Goal: Information Seeking & Learning: Learn about a topic

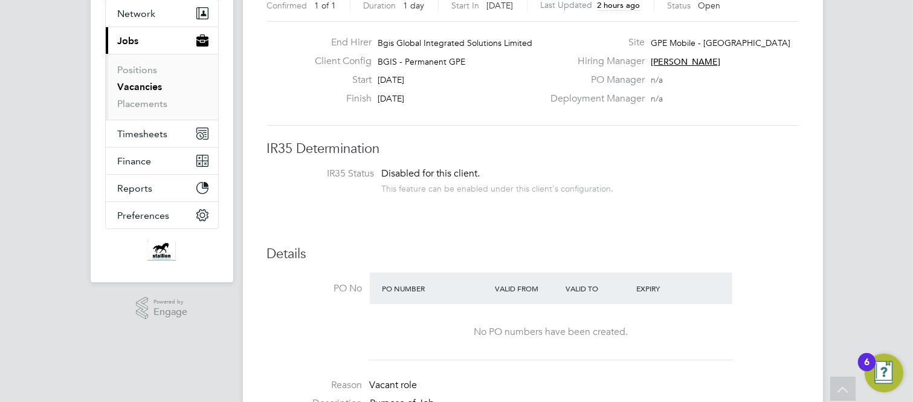
scroll to position [67, 0]
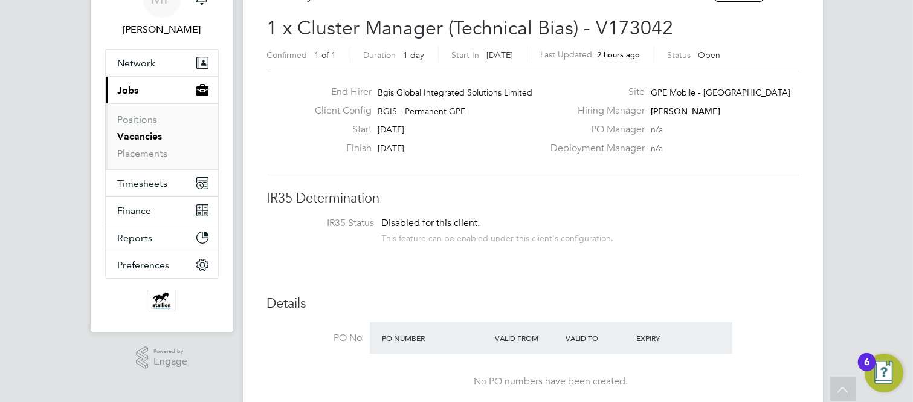
click at [134, 139] on link "Vacancies" at bounding box center [140, 135] width 45 height 11
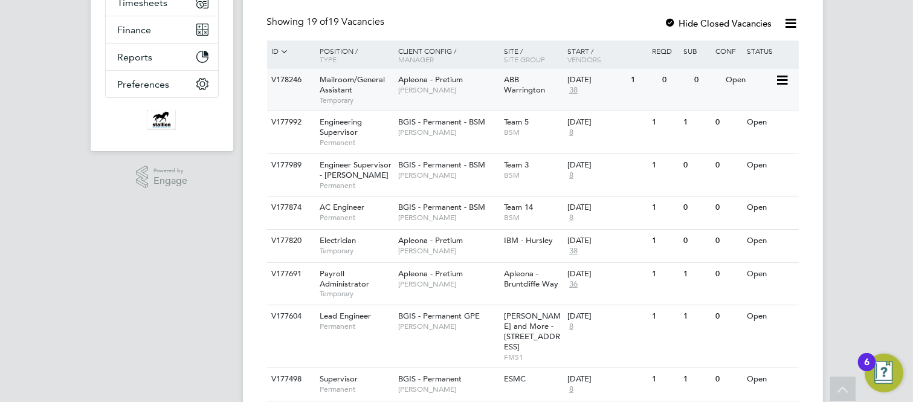
scroll to position [268, 0]
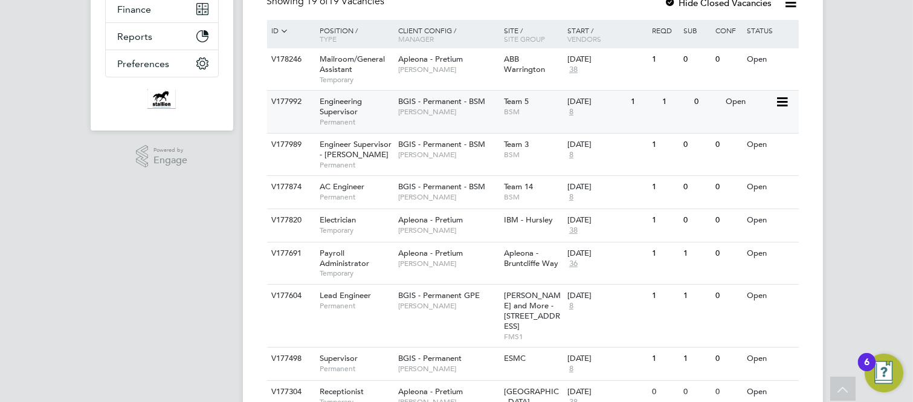
click at [336, 111] on span "Engineering Supervisor" at bounding box center [340, 106] width 42 height 21
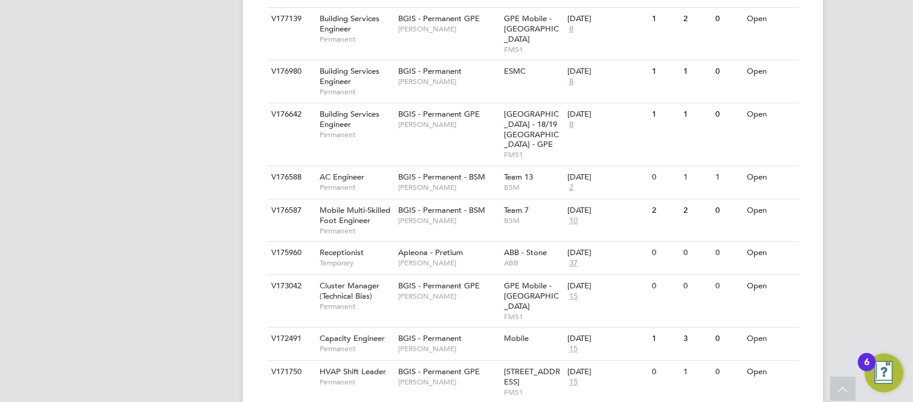
scroll to position [731, 0]
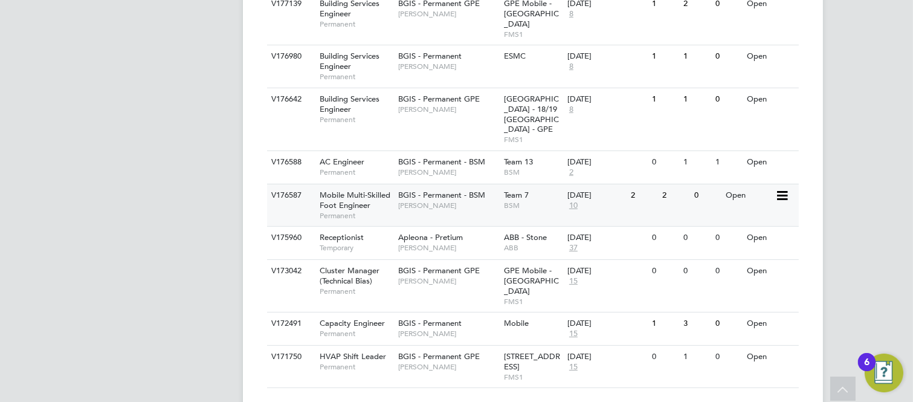
click at [348, 190] on span "Mobile Multi-Skilled Foot Engineer" at bounding box center [354, 200] width 71 height 21
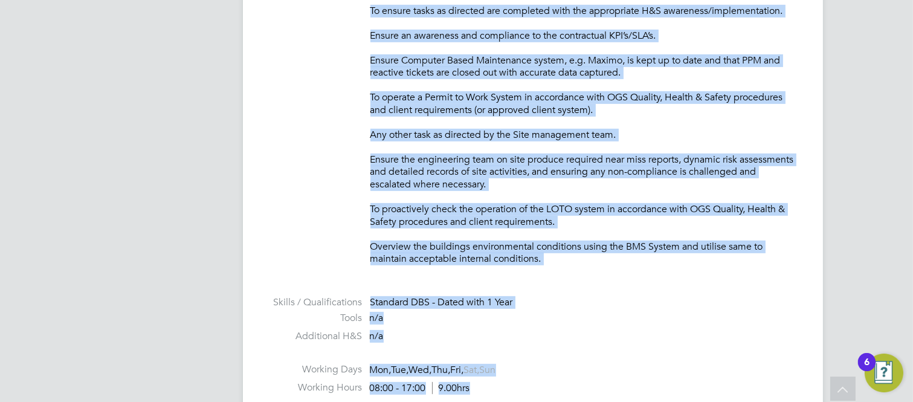
scroll to position [1052, 0]
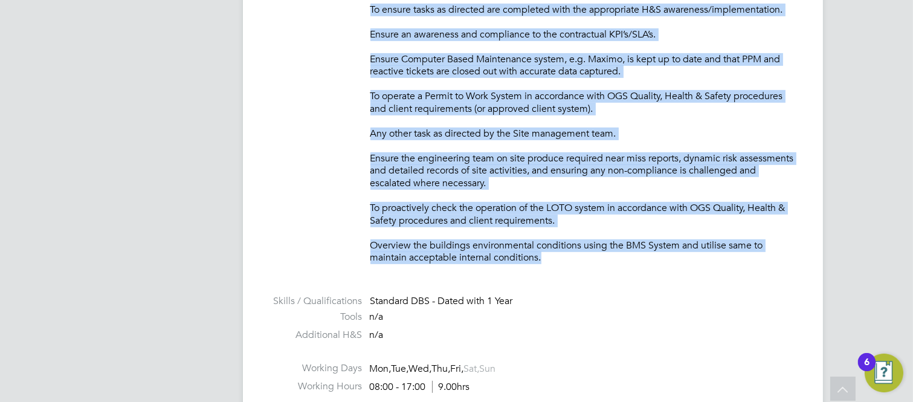
drag, startPoint x: 369, startPoint y: 99, endPoint x: 550, endPoint y: 265, distance: 245.4
copy ul "Vacant role Description Key Responsibilities Ensure that routine PPM is carried…"
